Goal: Task Accomplishment & Management: Use online tool/utility

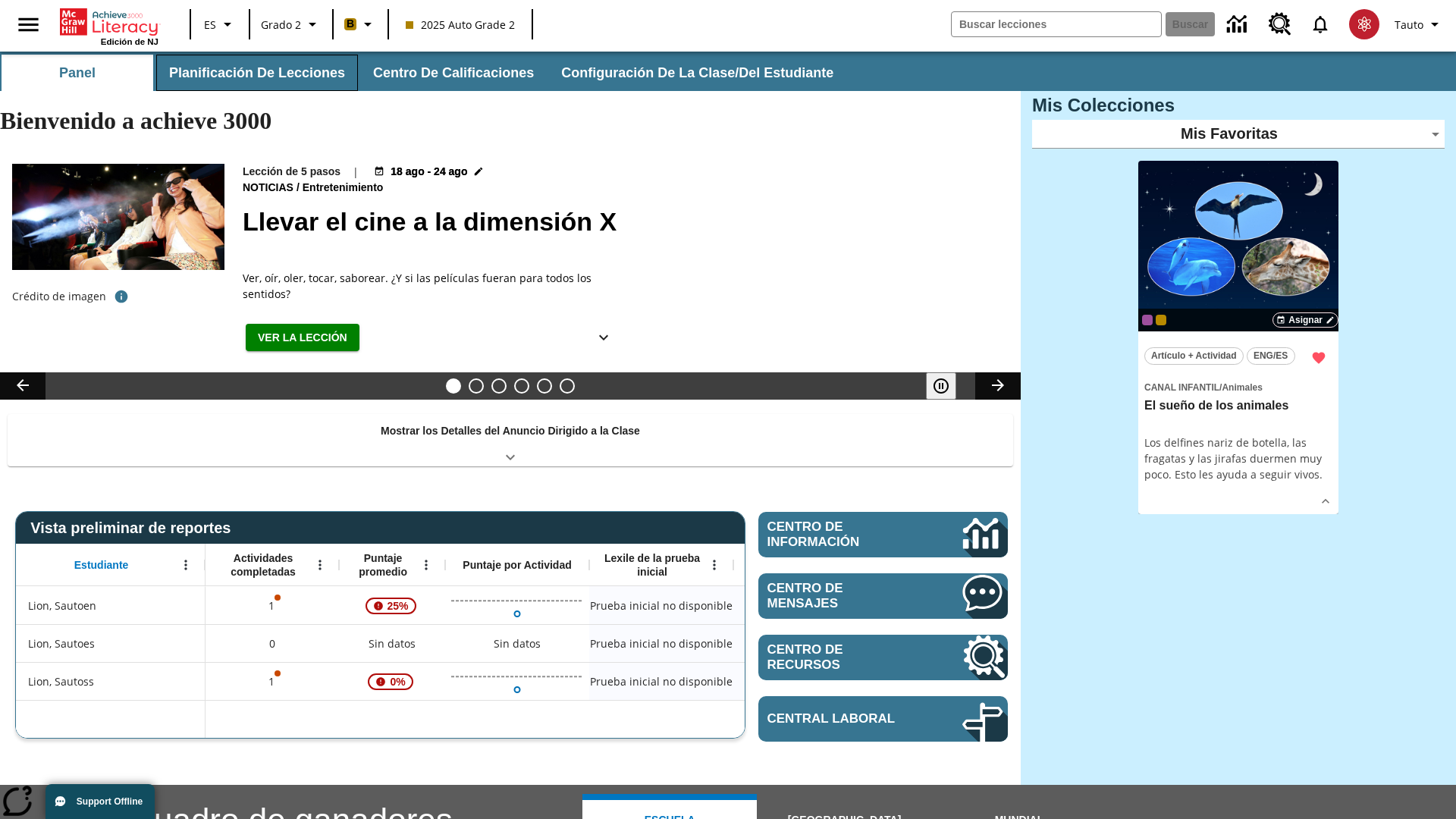
click at [254, 73] on button "Planificación de lecciones" at bounding box center [257, 73] width 202 height 36
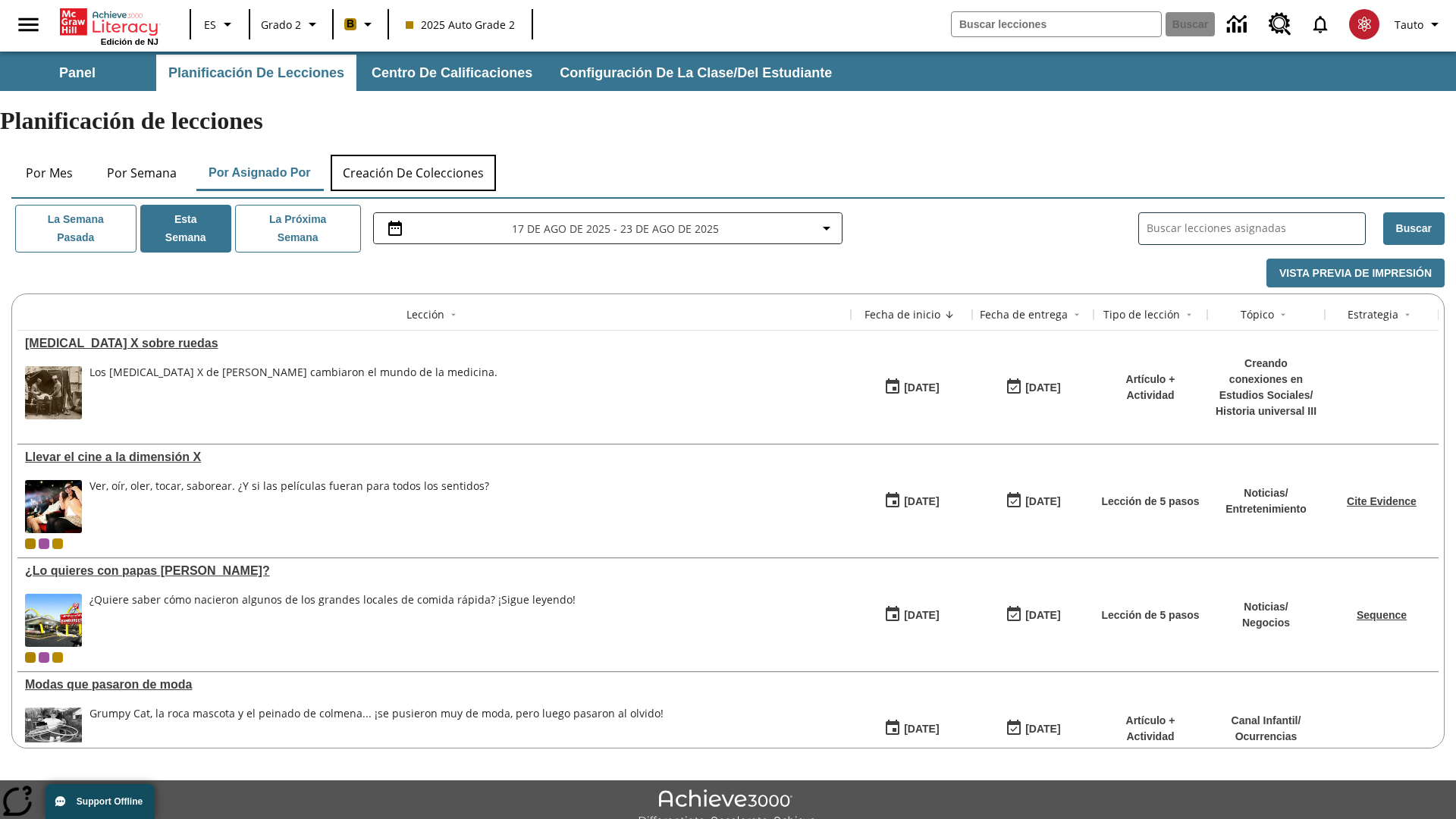
click at [414, 155] on button "Creación de colecciones" at bounding box center [414, 173] width 165 height 36
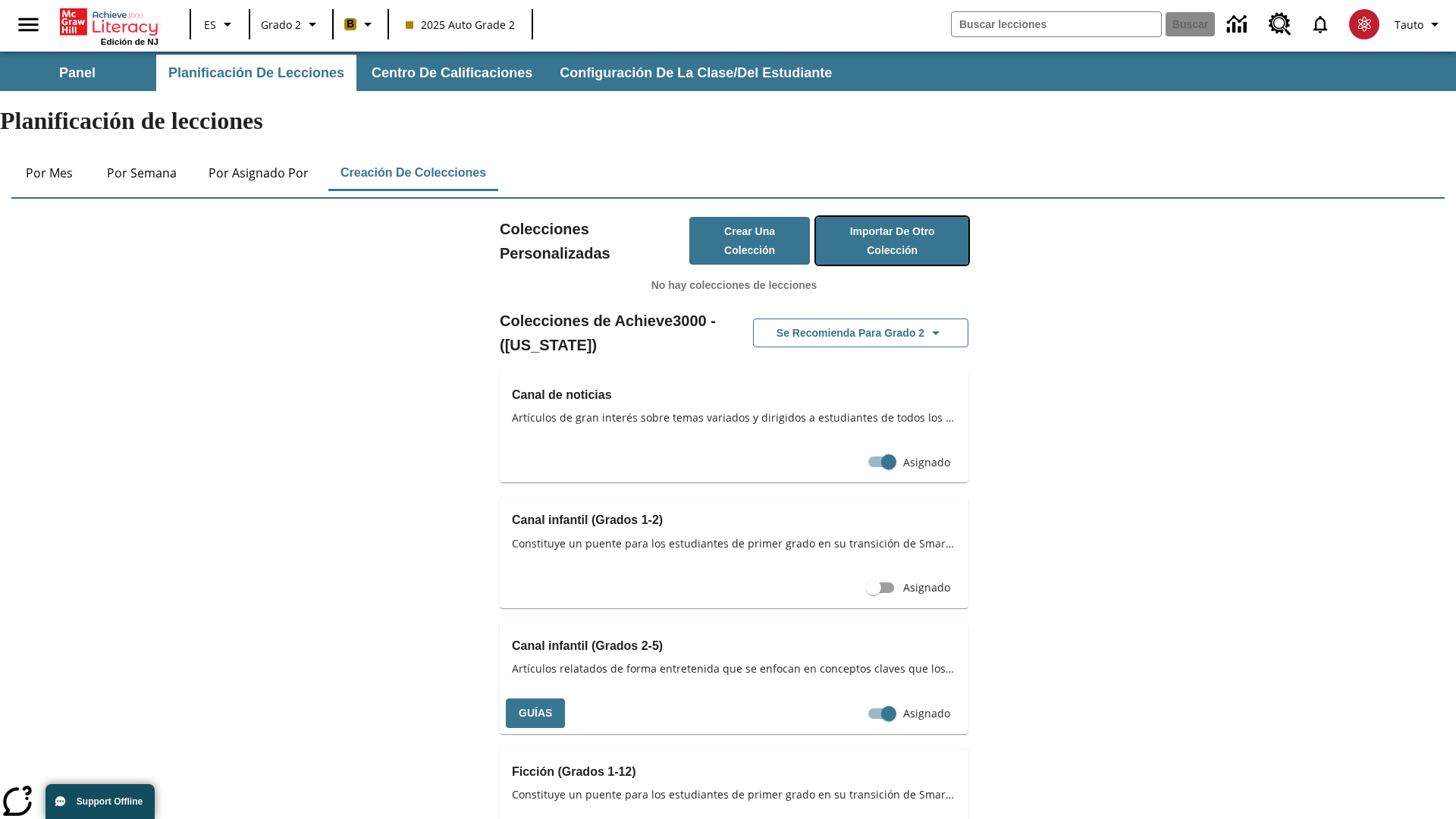
click at [891, 217] on button "Importar de otro Colección" at bounding box center [892, 240] width 153 height 48
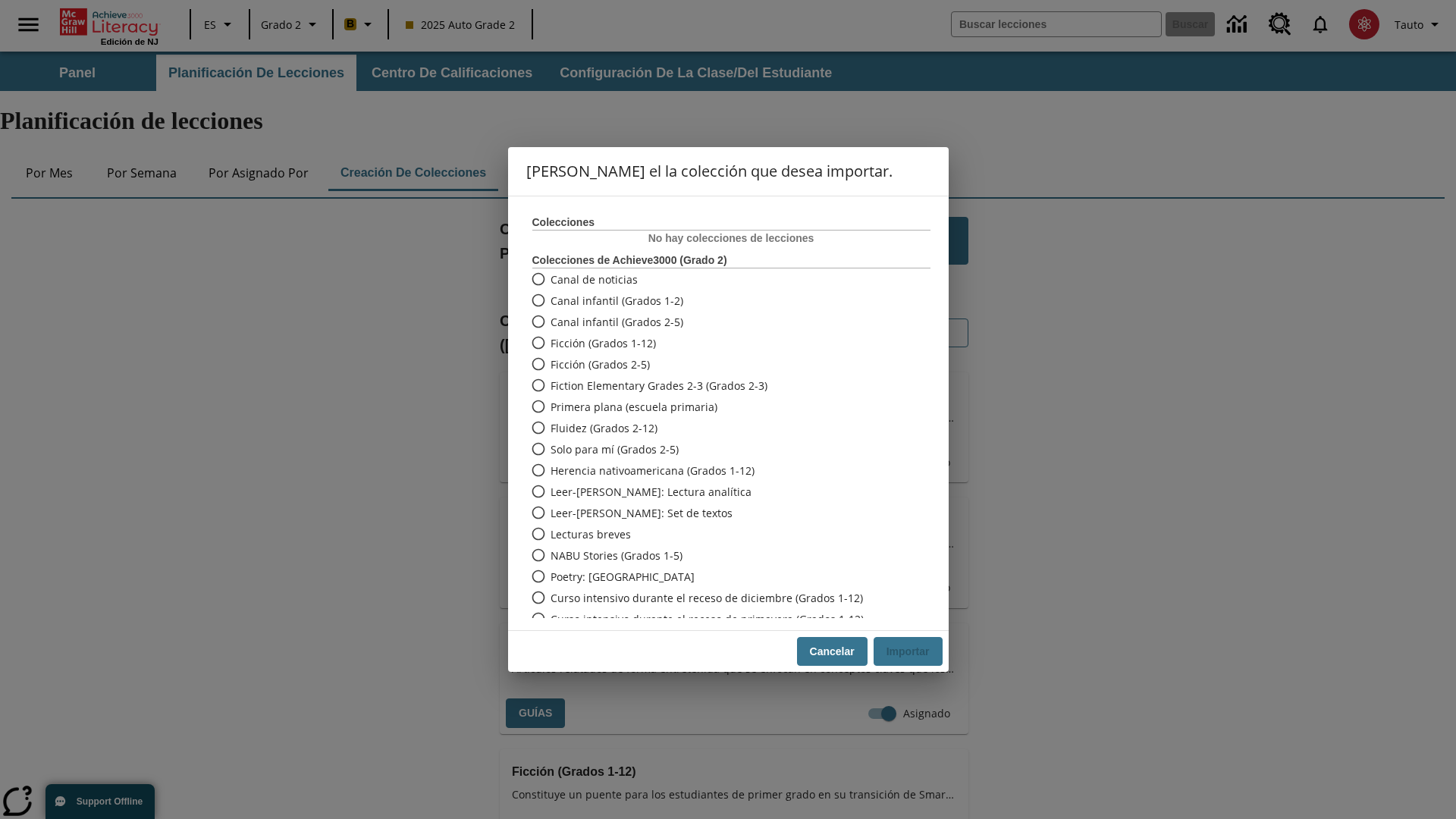
click at [721, 385] on span "Fiction Elementary Grades 2-3 (Grados 2-3)" at bounding box center [659, 385] width 217 height 16
click at [551, 385] on input "Fiction Elementary Grades 2-3 (Grados 2-3)" at bounding box center [537, 385] width 27 height 21
radio input "true"
click at [907, 651] on button "Importar" at bounding box center [908, 651] width 69 height 30
